Goal: Find specific page/section: Find specific page/section

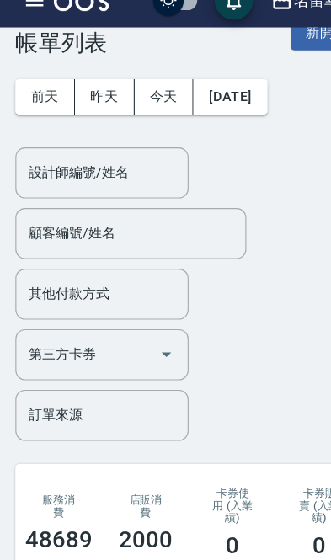
scroll to position [2, 0]
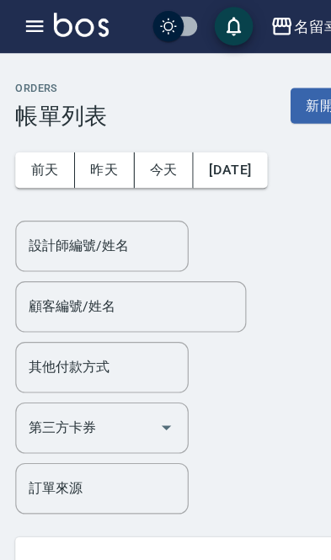
click at [23, 34] on button "button" at bounding box center [30, 24] width 34 height 34
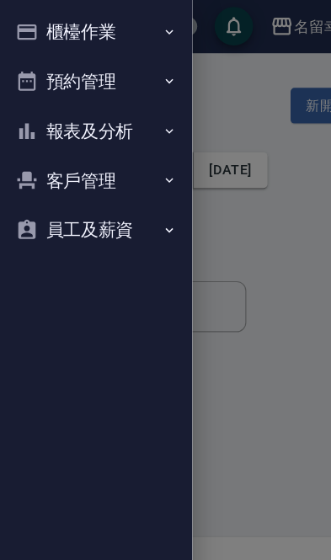
click at [18, 158] on icon "button" at bounding box center [23, 158] width 20 height 20
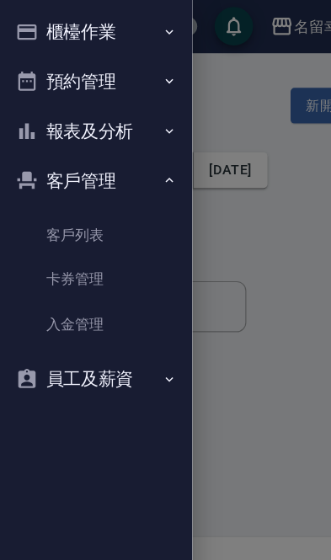
click at [49, 194] on link "客戶列表" at bounding box center [84, 206] width 155 height 39
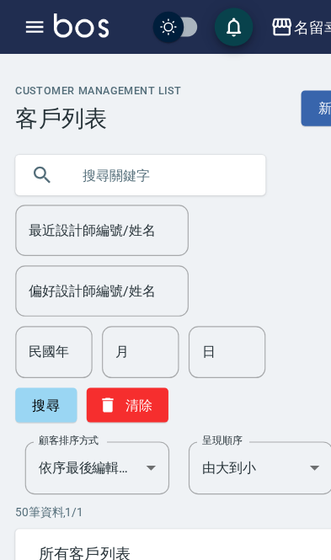
click at [97, 155] on input "text" at bounding box center [140, 152] width 158 height 45
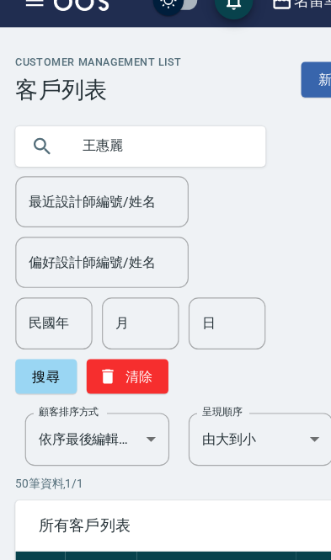
type input "王惠麗"
click at [36, 337] on button "搜尋" at bounding box center [40, 352] width 54 height 30
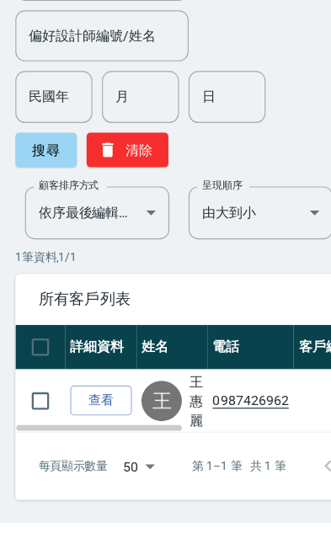
scroll to position [0, 1]
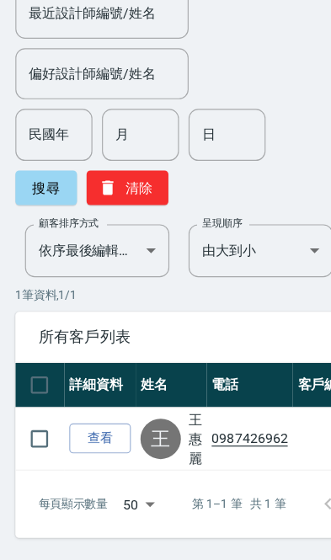
click at [88, 440] on link "查看" at bounding box center [88, 453] width 54 height 26
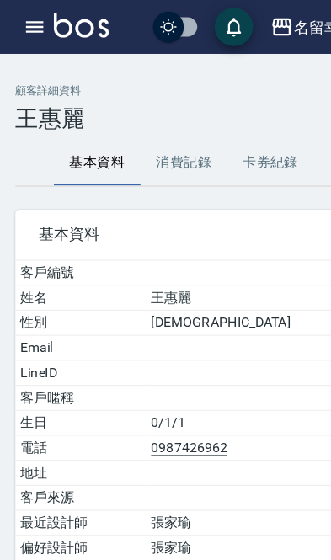
click at [156, 140] on button "消費記錄" at bounding box center [161, 142] width 76 height 40
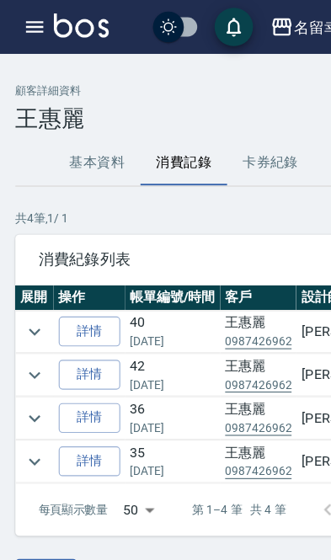
click at [29, 290] on icon "expand row" at bounding box center [30, 290] width 20 height 20
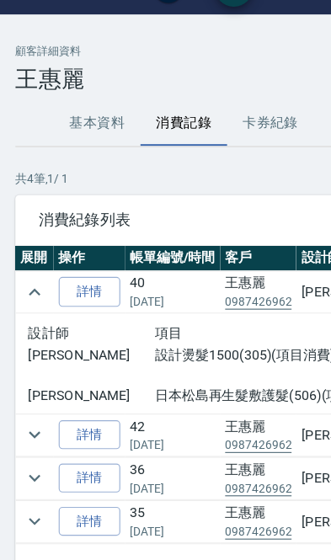
click at [24, 405] on icon "expand row" at bounding box center [30, 415] width 20 height 20
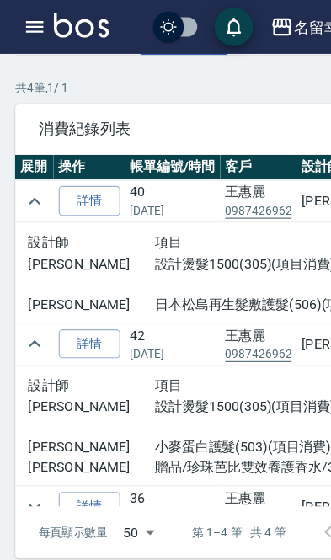
scroll to position [144, 0]
click at [24, 433] on icon "expand row" at bounding box center [30, 443] width 20 height 20
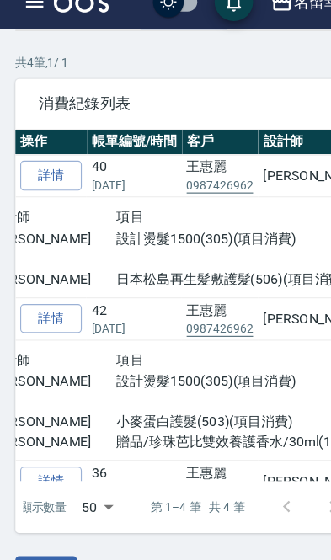
scroll to position [0, 35]
